Goal: Task Accomplishment & Management: Use online tool/utility

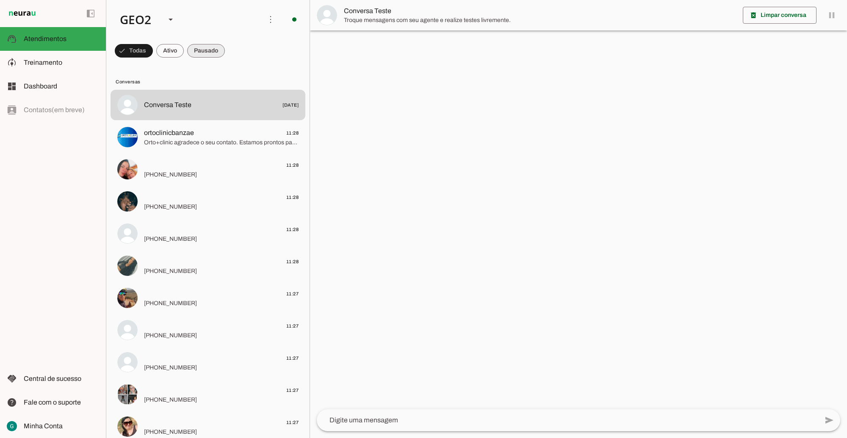
click at [213, 49] on span at bounding box center [206, 51] width 38 height 20
click at [213, 49] on span at bounding box center [202, 51] width 45 height 20
click at [210, 47] on span at bounding box center [206, 51] width 38 height 20
click at [159, 64] on md-list "Conversas Conversa Teste [DATE] ortoclinicbanzae 11:28 Orto+clinic agradece o s…" at bounding box center [207, 336] width 203 height 546
click at [156, 49] on span at bounding box center [163, 51] width 28 height 20
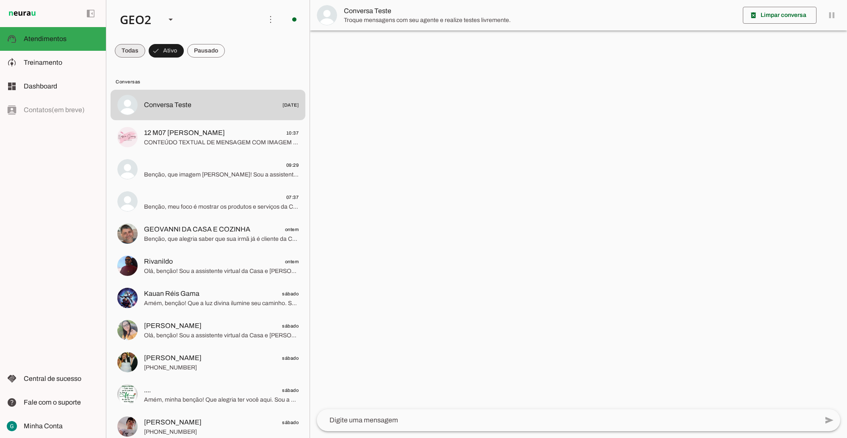
click at [136, 51] on span at bounding box center [130, 51] width 30 height 20
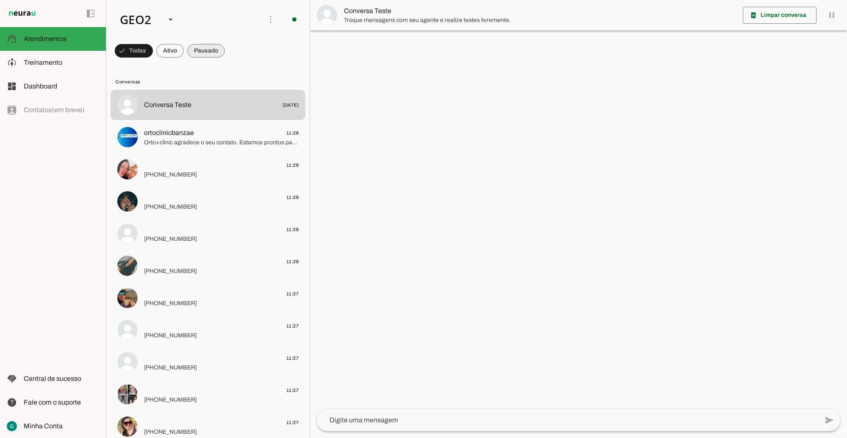
click at [206, 51] on span at bounding box center [206, 51] width 38 height 20
click at [263, 37] on span "Ações do Agente" at bounding box center [265, 41] width 53 height 9
click at [261, 18] on span at bounding box center [270, 19] width 20 height 20
click at [0, 0] on slot "Ativar chats em massa" at bounding box center [0, 0] width 0 height 0
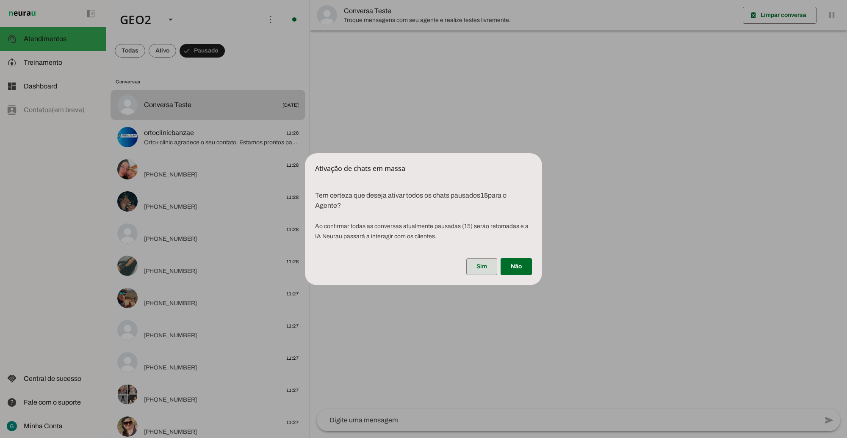
click at [485, 270] on span at bounding box center [481, 267] width 31 height 20
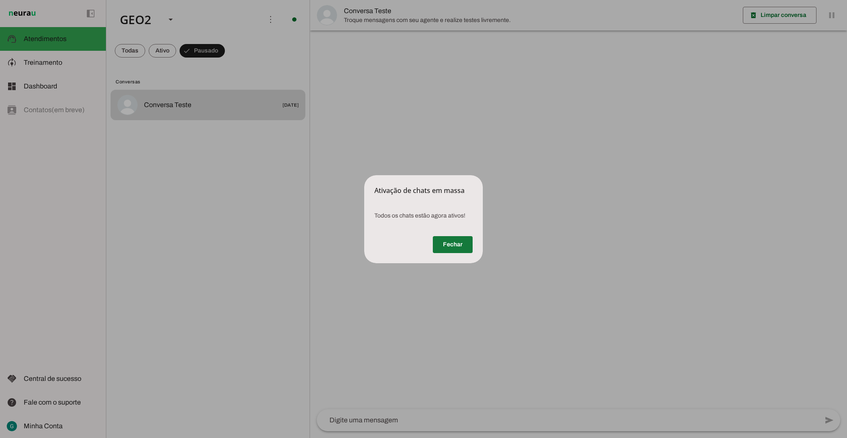
click at [442, 247] on span at bounding box center [453, 245] width 40 height 20
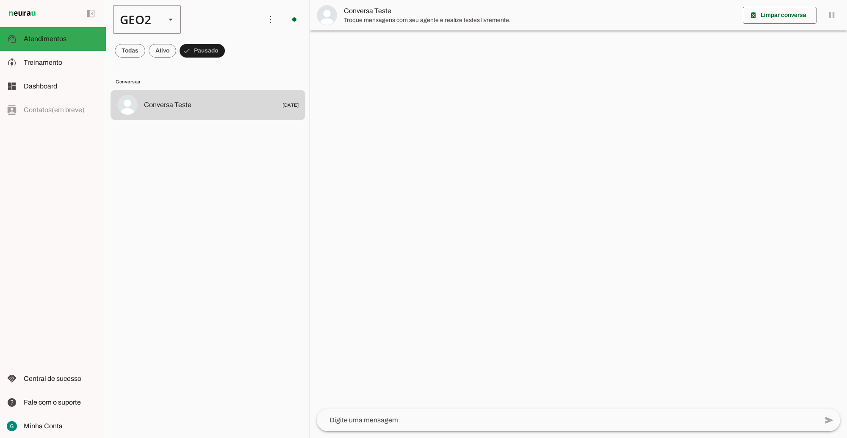
click at [168, 16] on slot at bounding box center [171, 19] width 10 height 10
click at [233, 49] on slot at bounding box center [260, 54] width 54 height 10
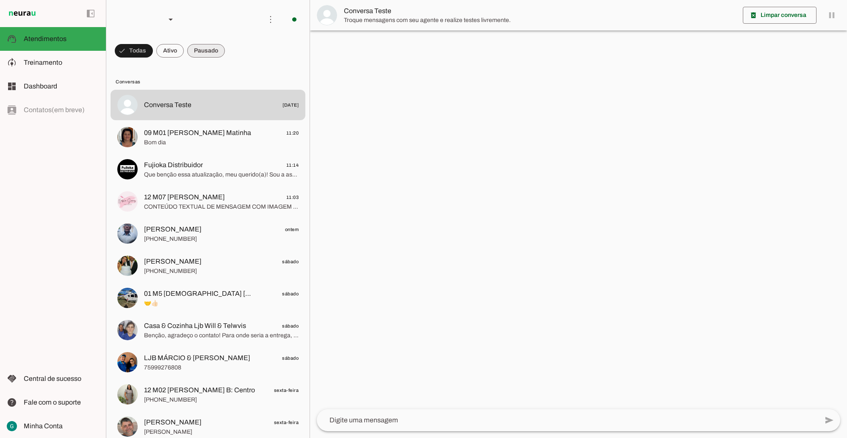
click at [210, 51] on span at bounding box center [206, 51] width 38 height 20
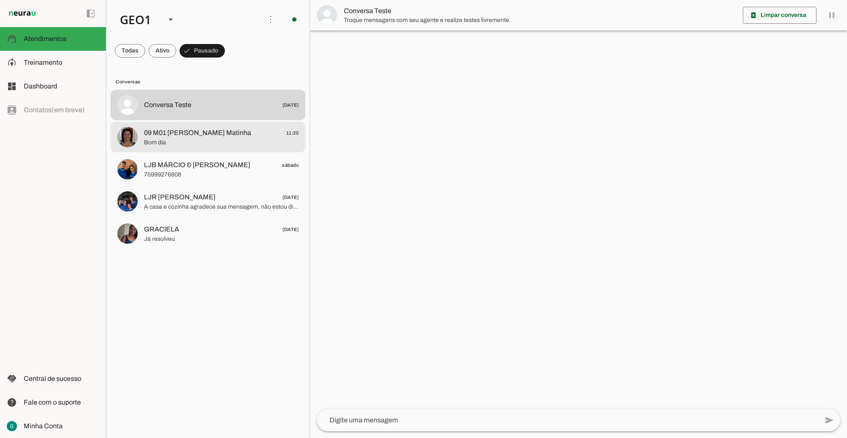
click at [222, 142] on span "Bom dia" at bounding box center [221, 142] width 155 height 8
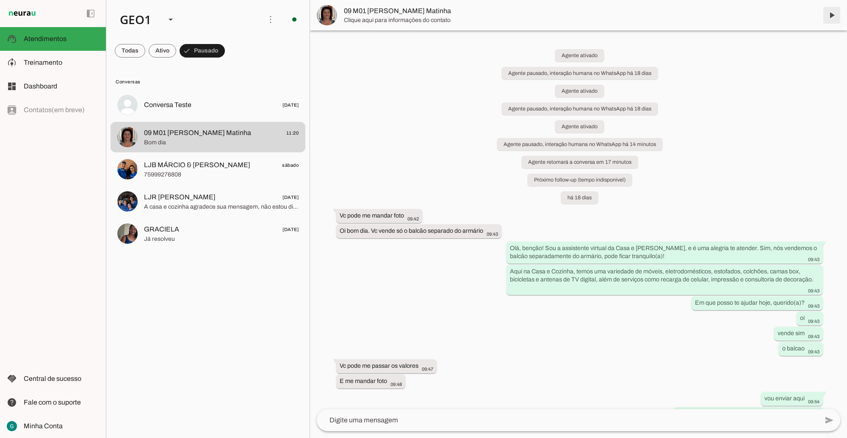
click at [831, 15] on span at bounding box center [832, 15] width 20 height 20
